Goal: Information Seeking & Learning: Learn about a topic

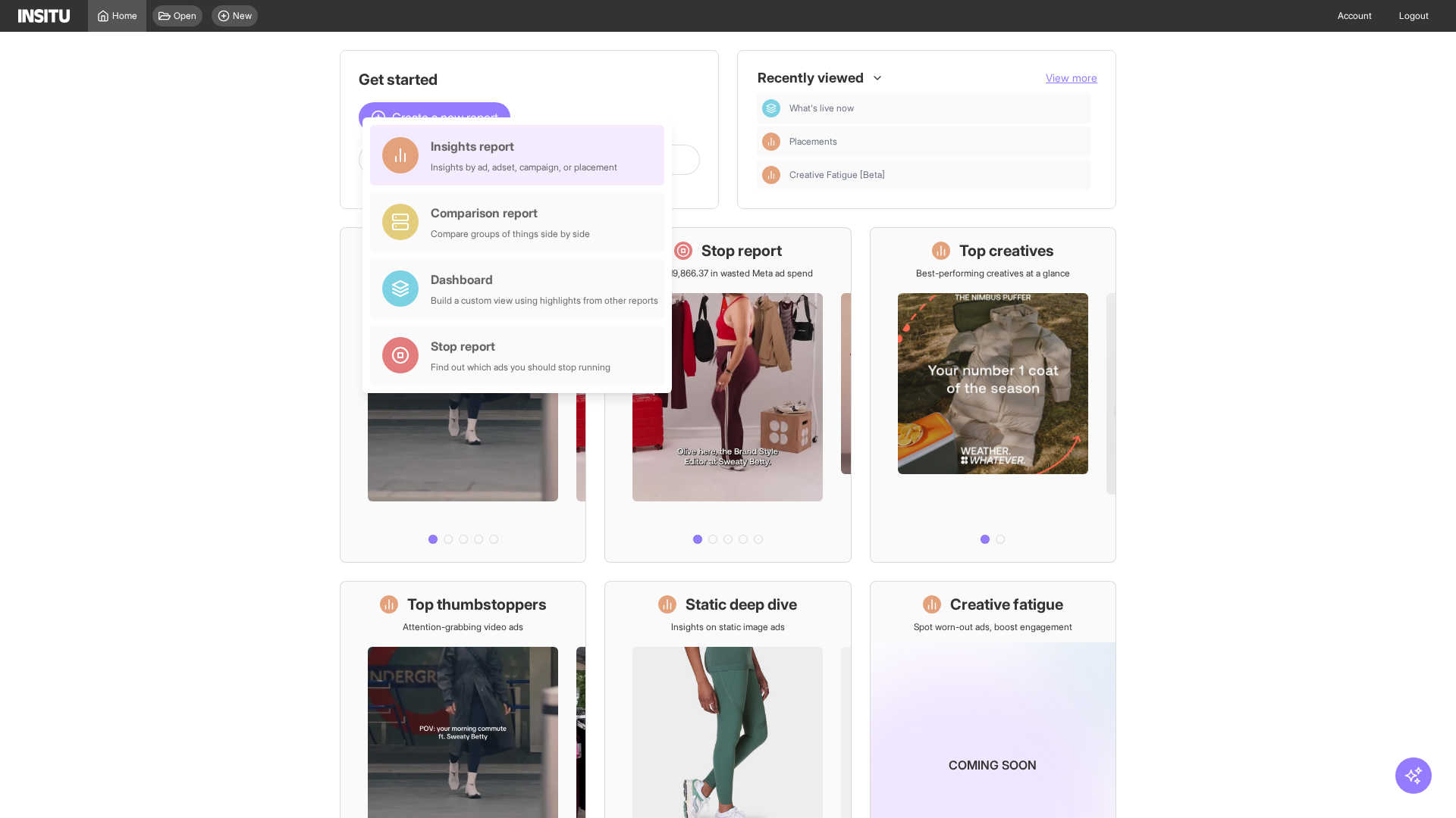
click at [521, 156] on div "Insights report Insights by ad, adset, campaign, or placement" at bounding box center [523, 155] width 187 height 37
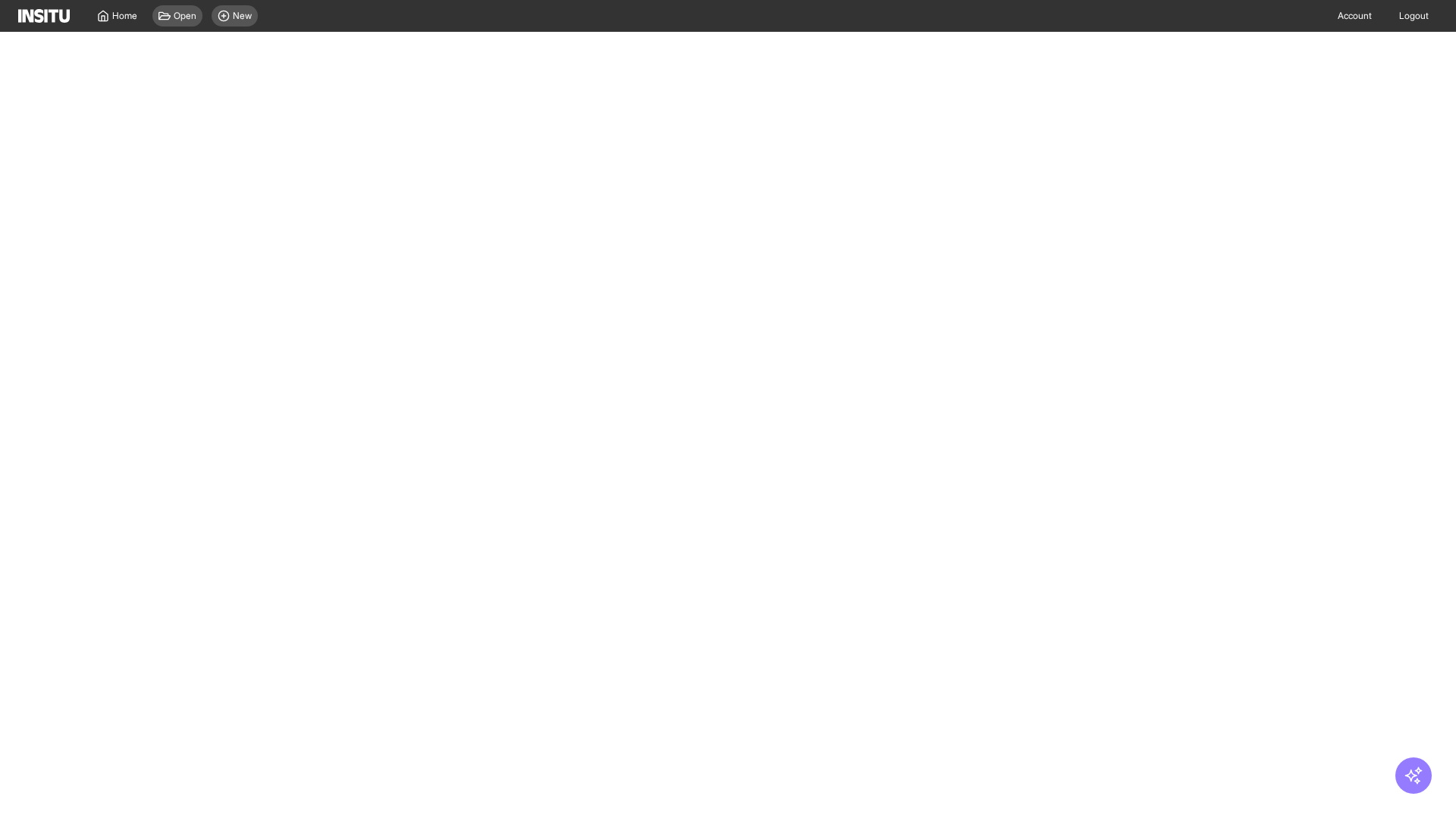
select select "**"
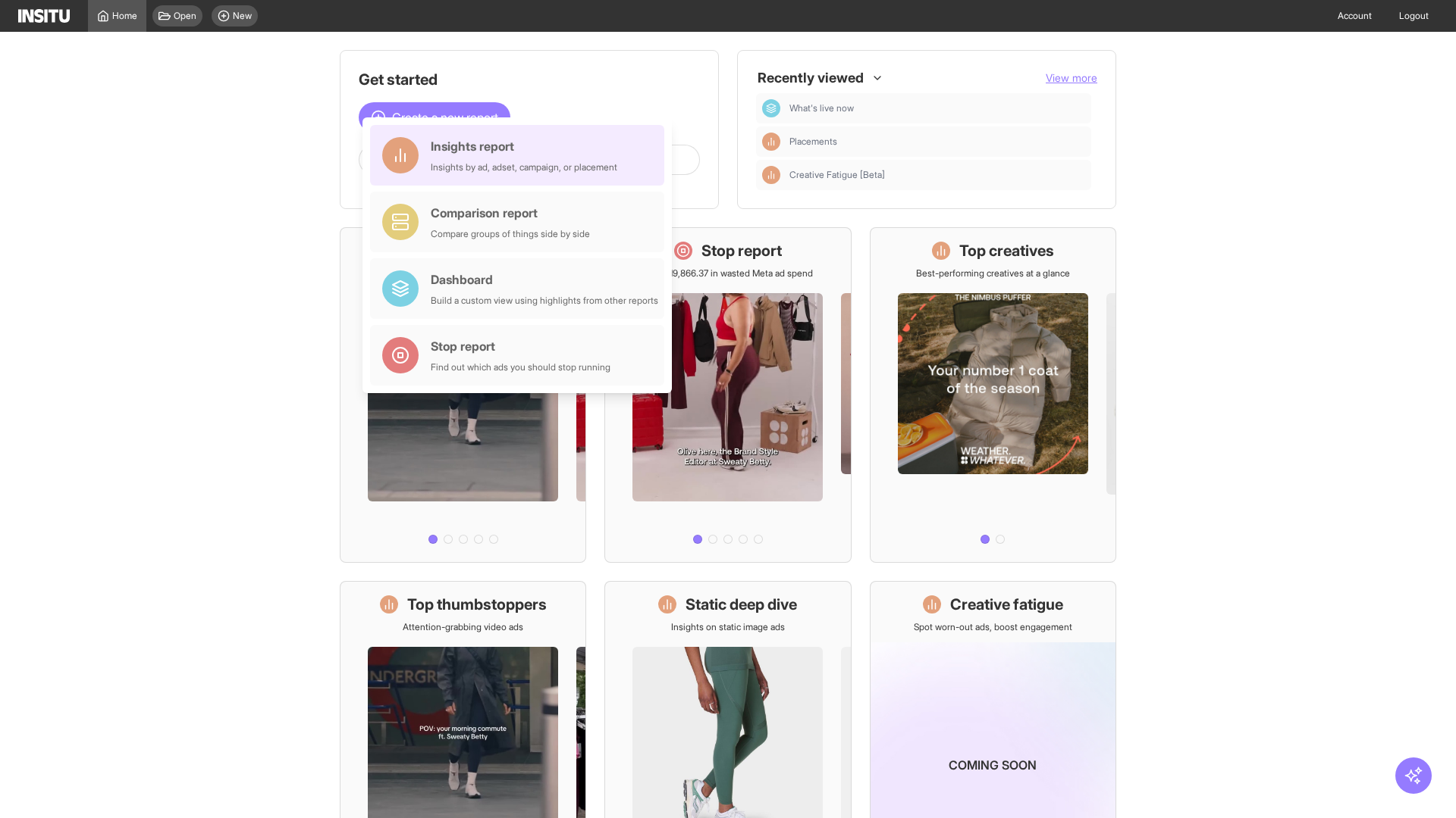
click at [521, 156] on div "Insights report Insights by ad, adset, campaign, or placement" at bounding box center [523, 155] width 187 height 37
